Goal: Check status: Check status

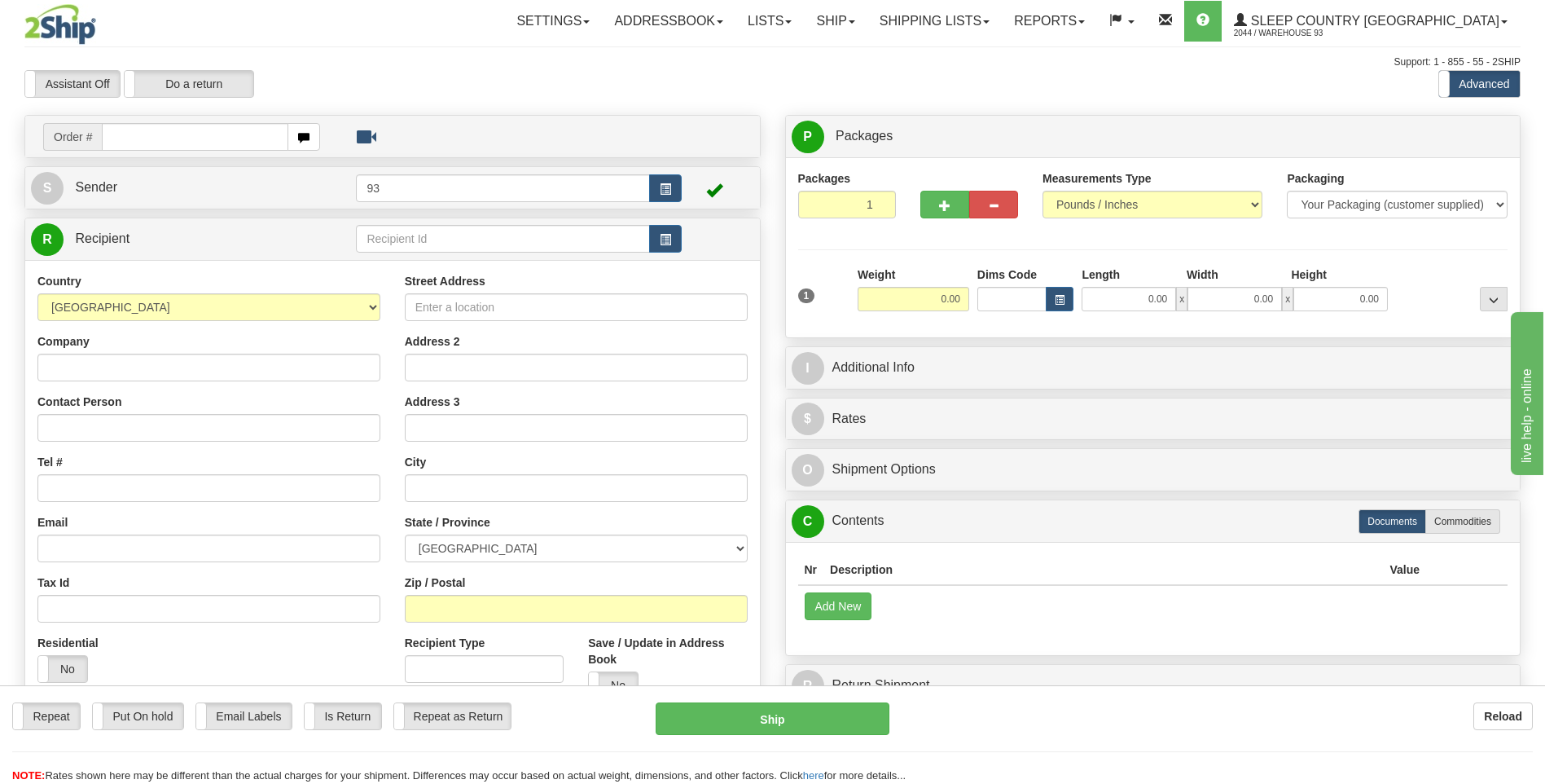
click at [125, 138] on input "text" at bounding box center [195, 137] width 186 height 28
click at [140, 137] on input "text" at bounding box center [195, 137] width 186 height 28
paste input "9000H975089"
type input "9000H975089"
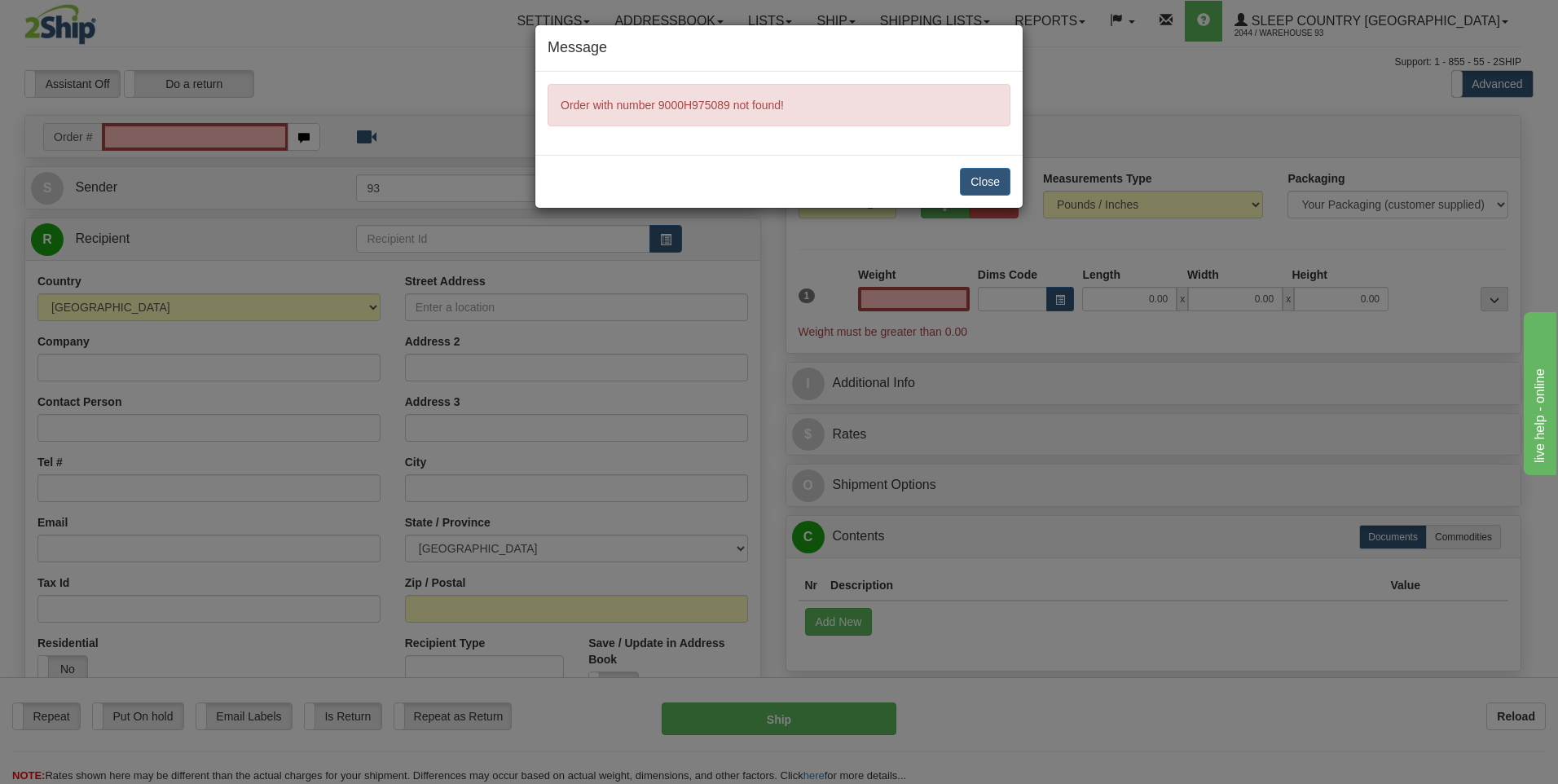
type input "0.00"
click at [999, 176] on button "Close" at bounding box center [985, 181] width 50 height 28
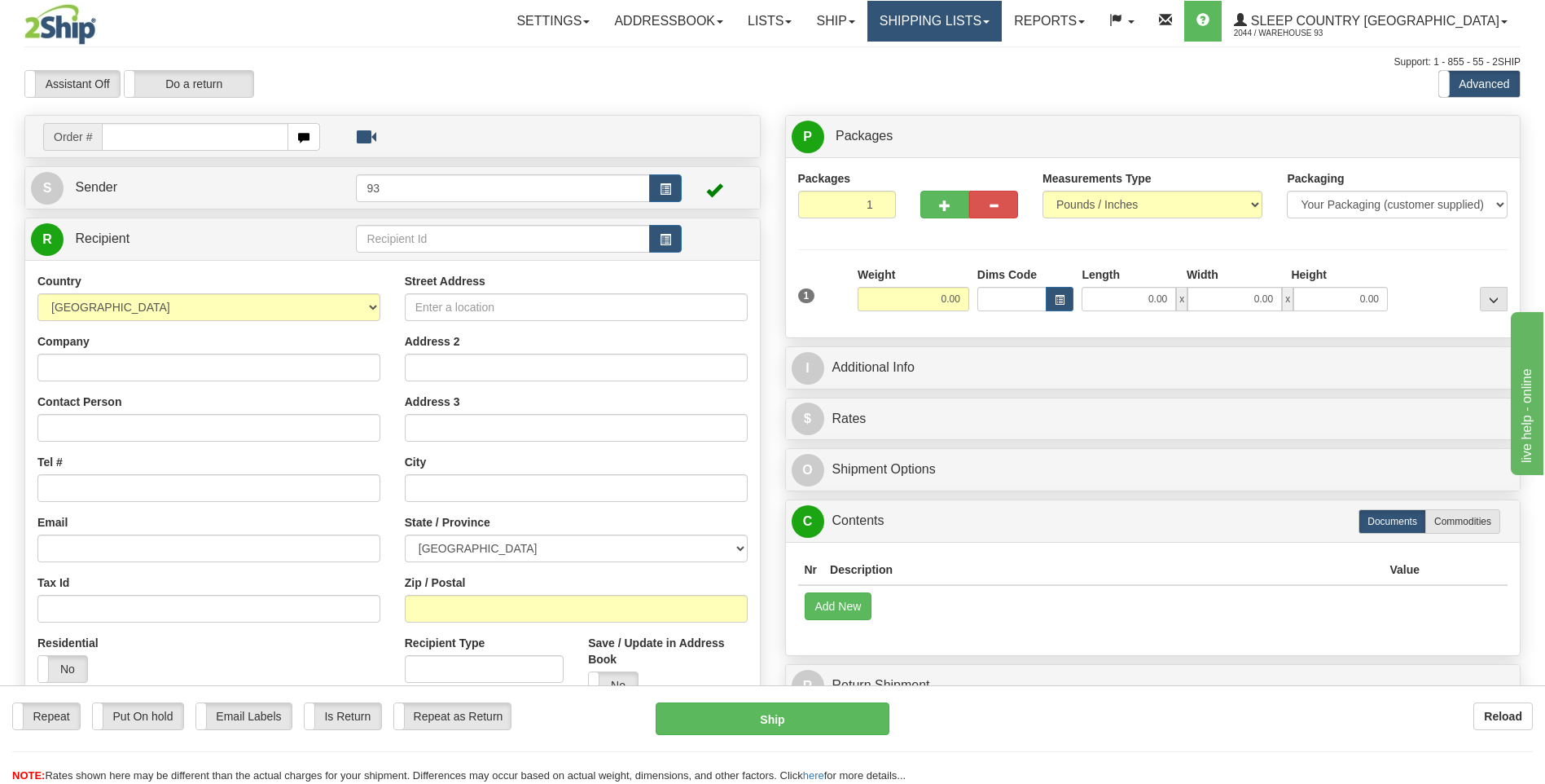
click at [1002, 31] on link "Shipping lists" at bounding box center [935, 21] width 135 height 40
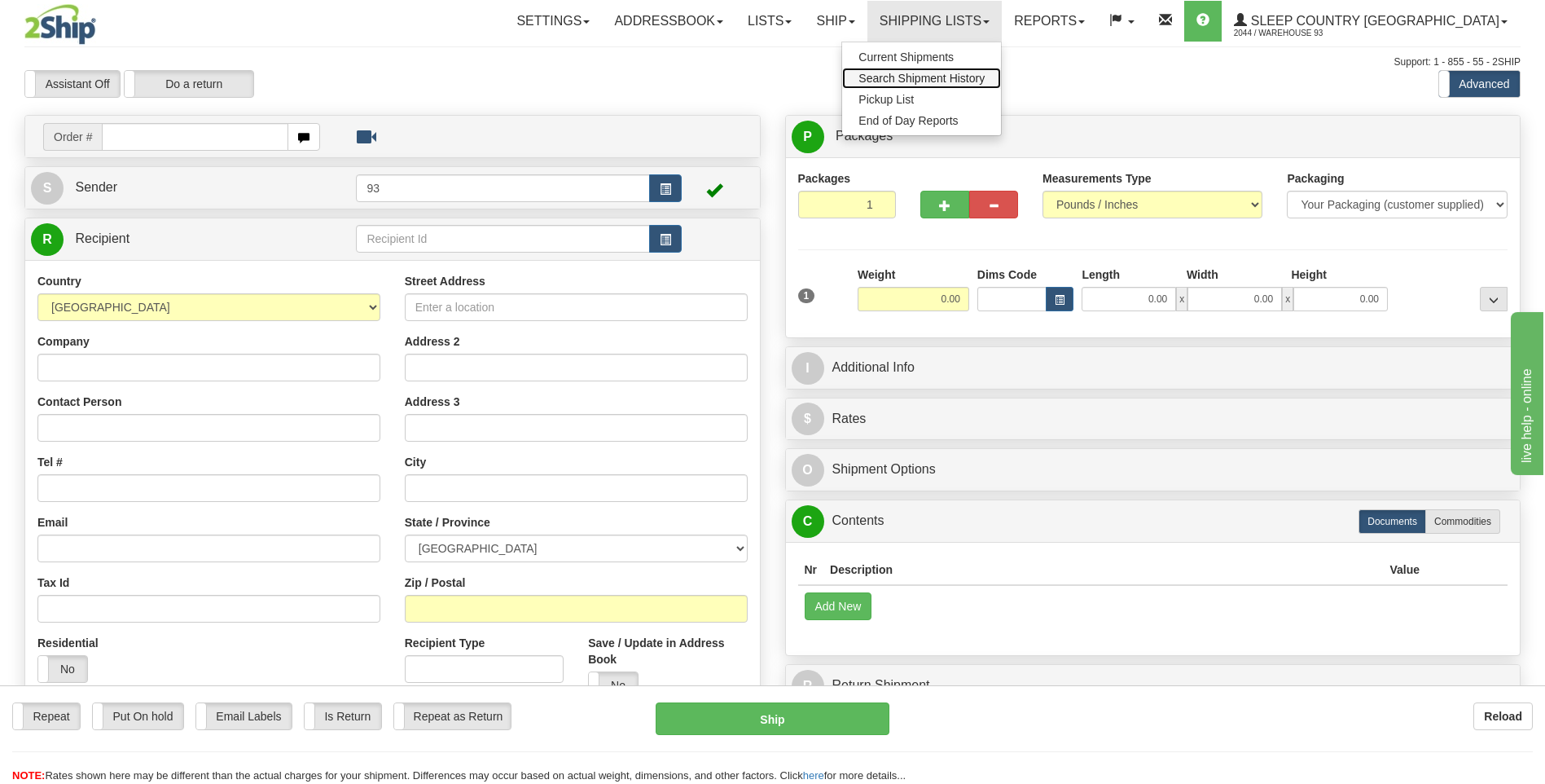
click at [982, 76] on span "Search Shipment History" at bounding box center [921, 78] width 126 height 13
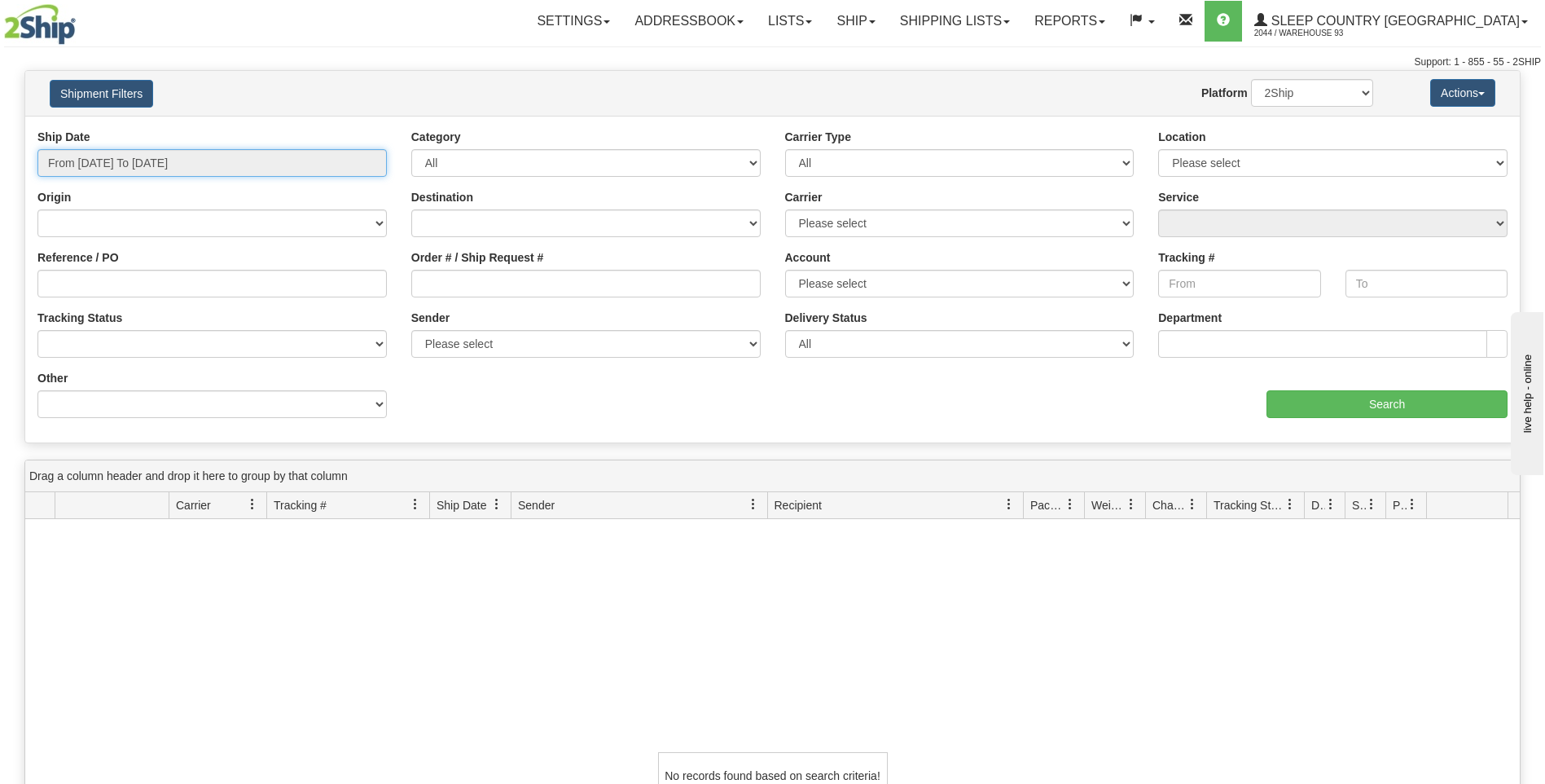
click at [253, 165] on input "From 08/17/2025 To 08/18/2025" at bounding box center [212, 163] width 350 height 28
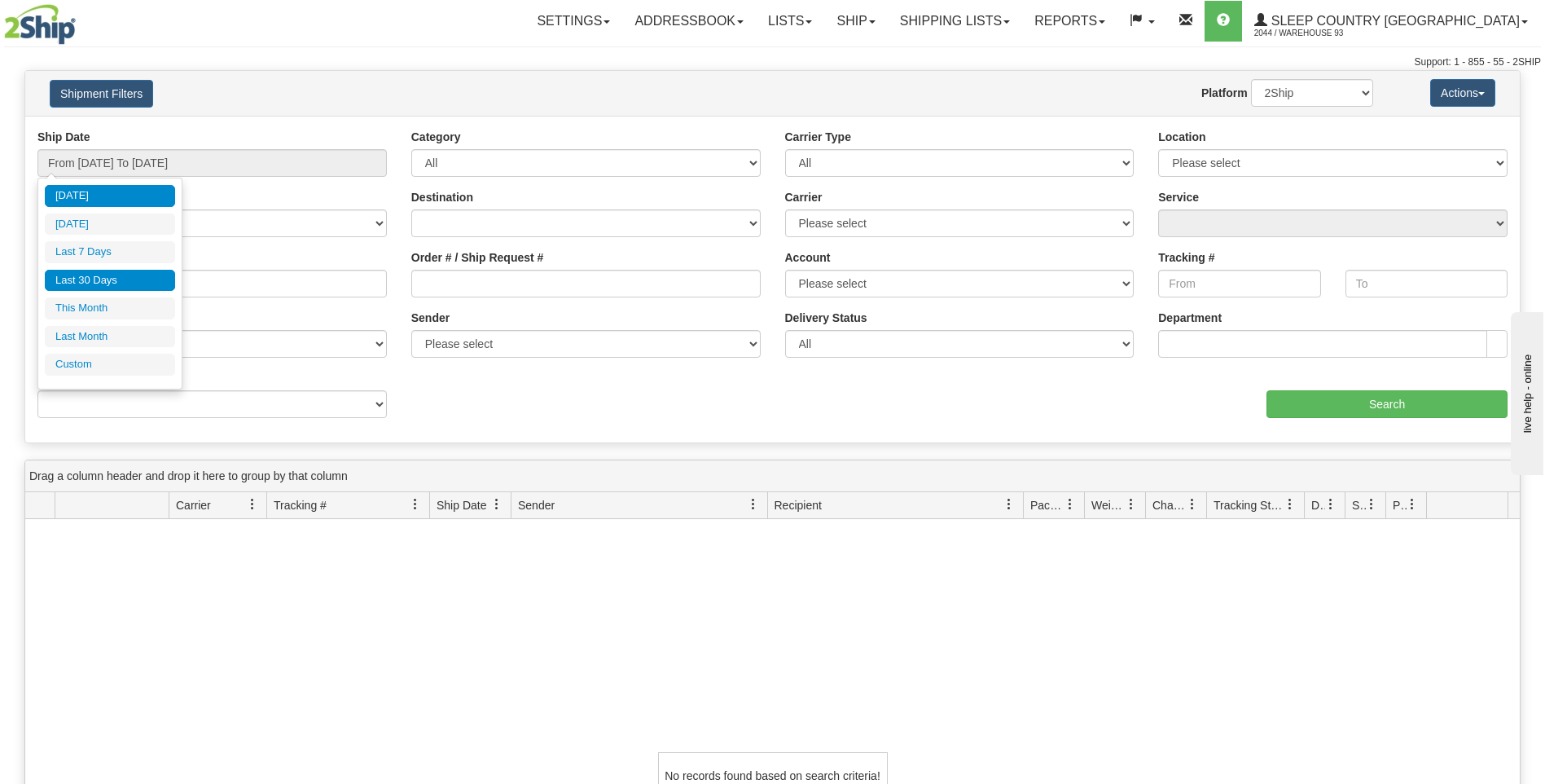
click at [108, 274] on li "Last 30 Days" at bounding box center [110, 280] width 130 height 22
type input "From 07/20/2025 To 08/18/2025"
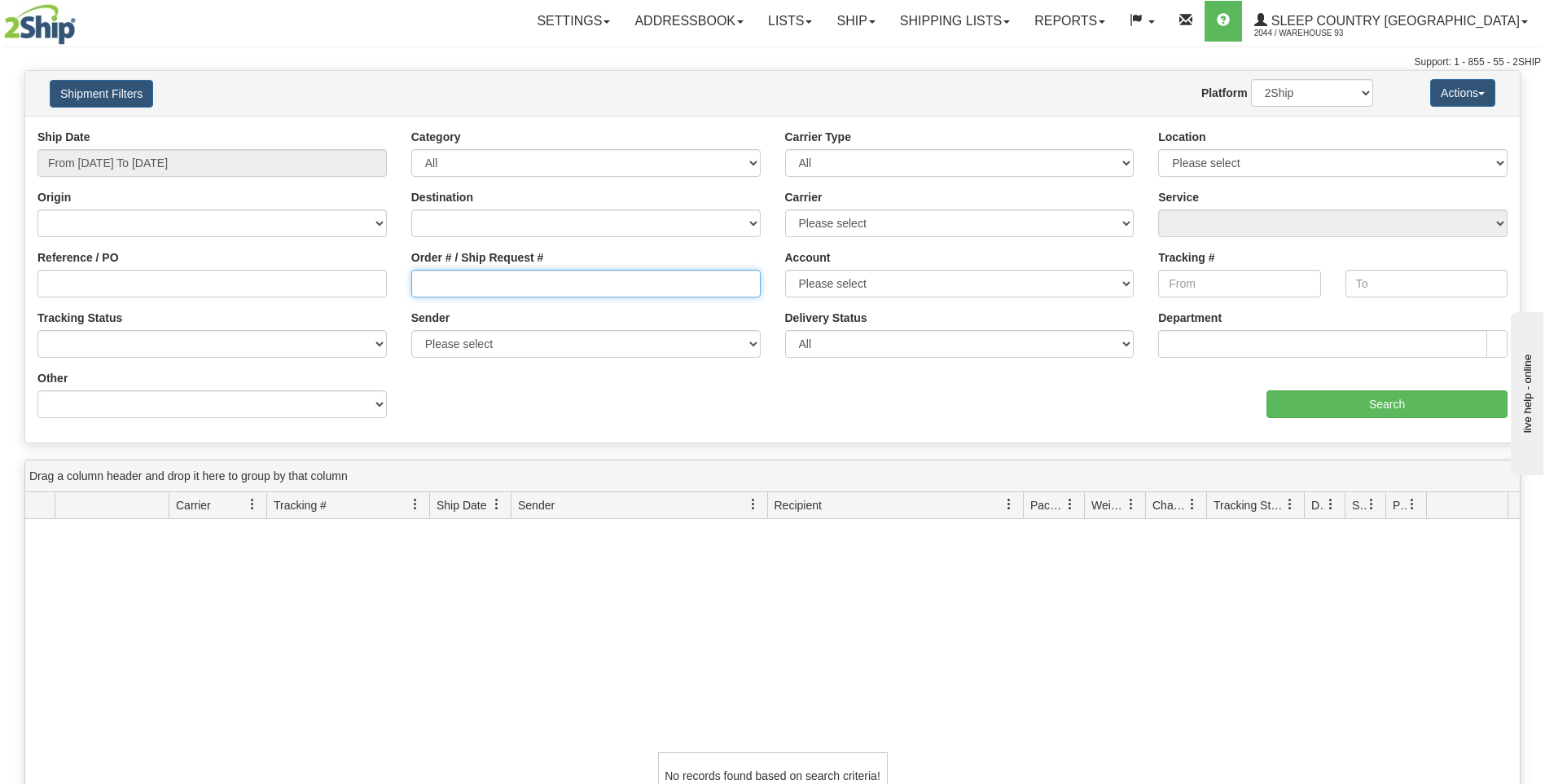
paste input "9000H975089"
type input "9000H975089"
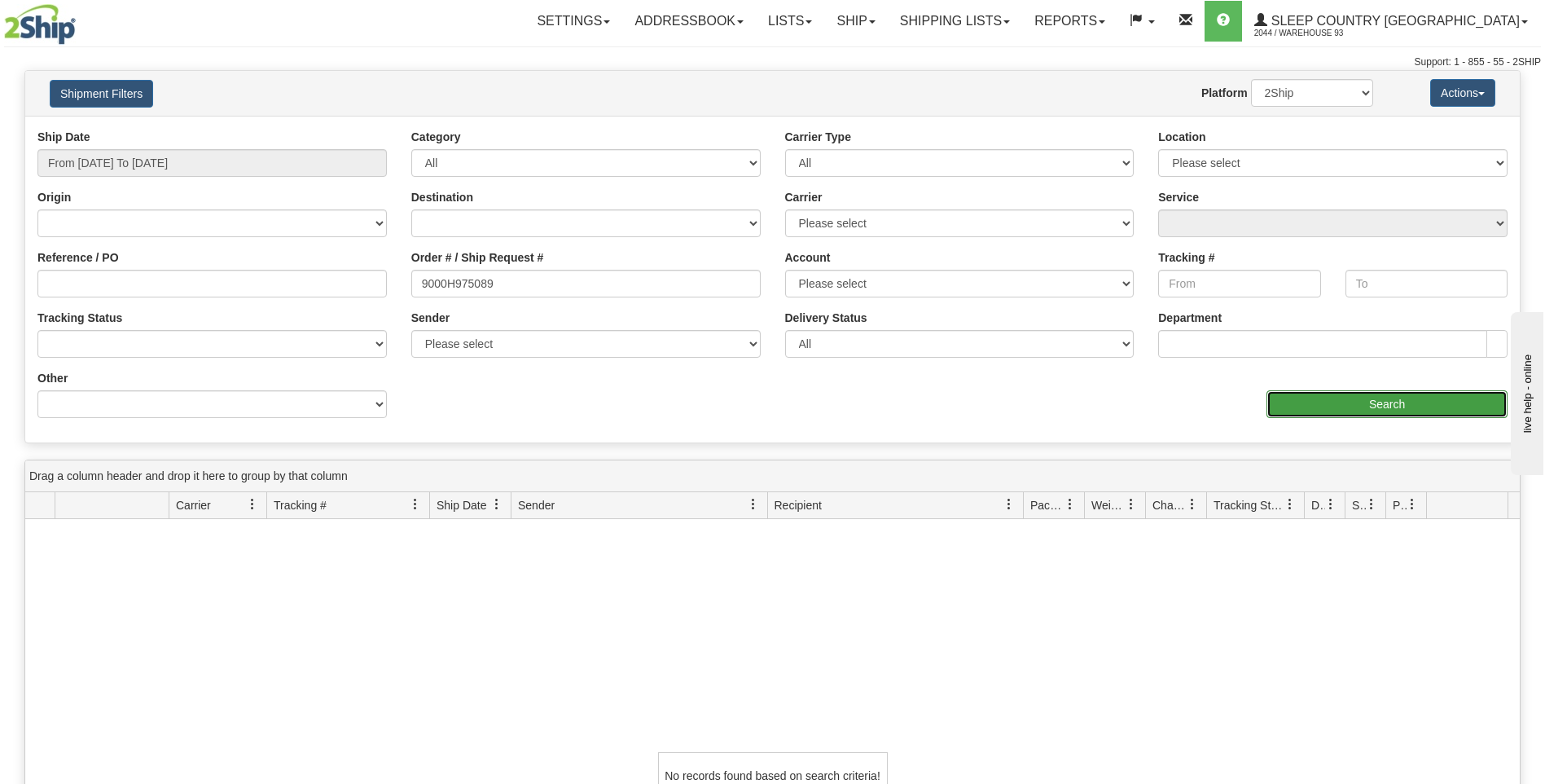
click at [1410, 399] on input "Search" at bounding box center [1387, 404] width 241 height 28
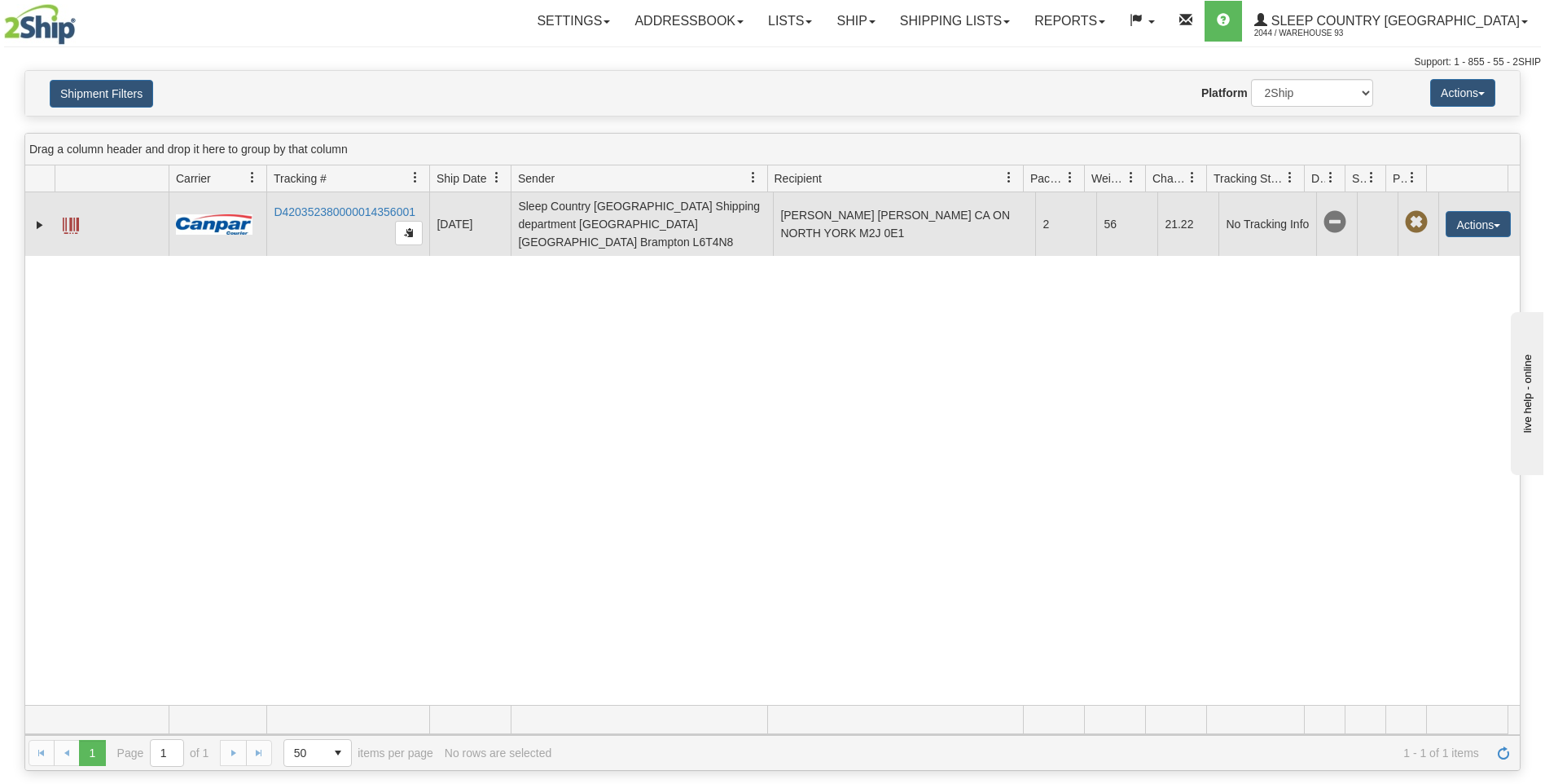
click at [71, 218] on span at bounding box center [70, 225] width 16 height 16
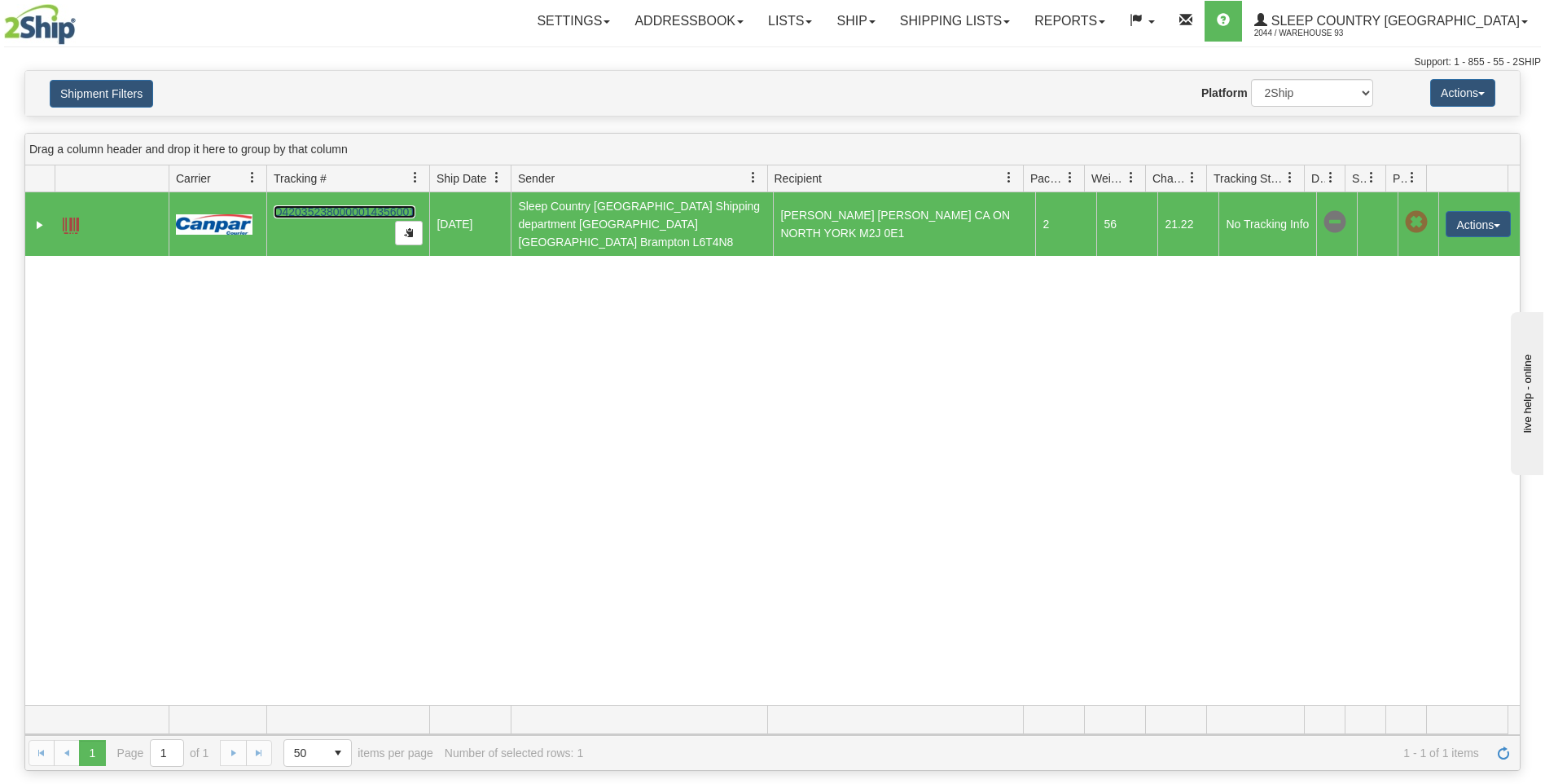
click at [327, 205] on link "D420352380000014356001" at bounding box center [344, 212] width 142 height 13
